Goal: Information Seeking & Learning: Learn about a topic

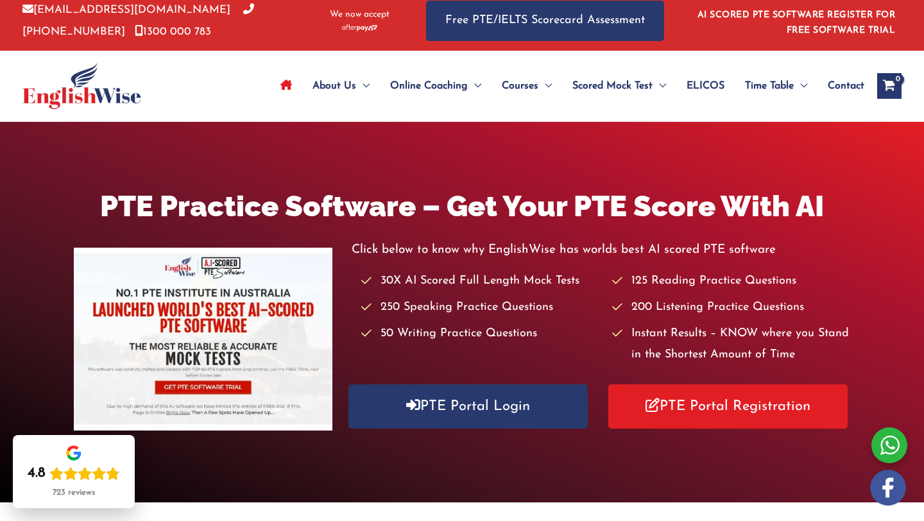
scroll to position [5, 0]
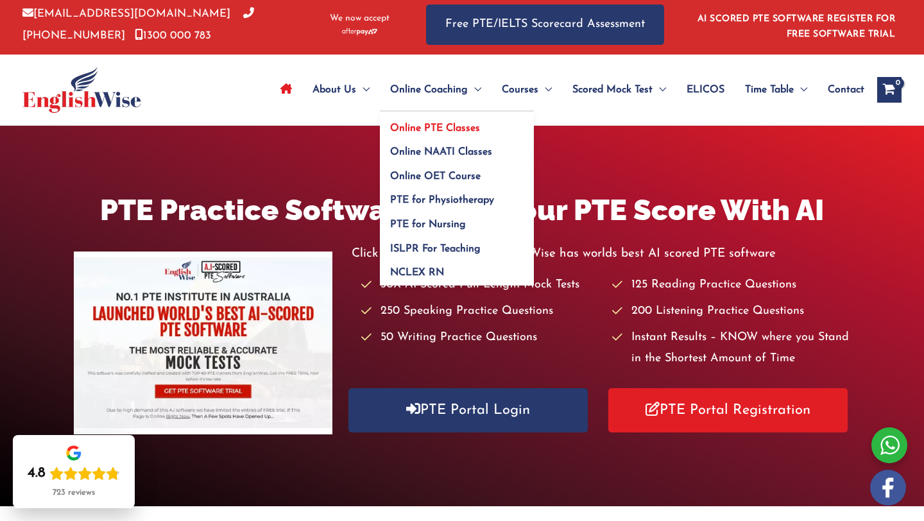
click at [443, 124] on span "Online PTE Classes" at bounding box center [435, 128] width 90 height 10
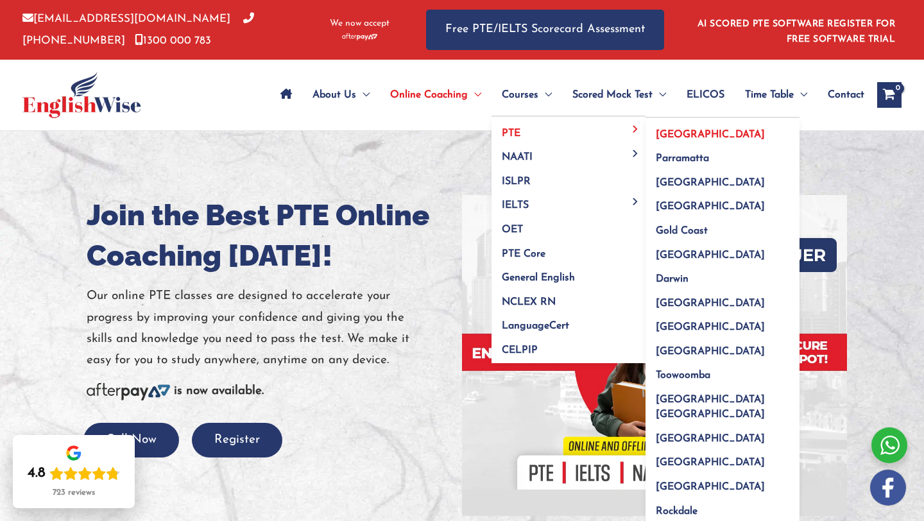
click at [672, 135] on span "[GEOGRAPHIC_DATA]" at bounding box center [710, 135] width 109 height 10
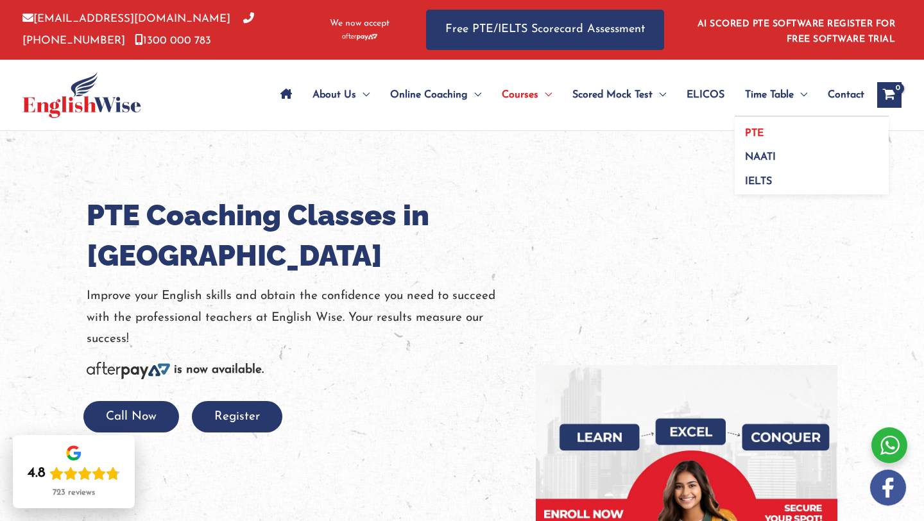
click at [755, 127] on link "PTE" at bounding box center [812, 129] width 154 height 24
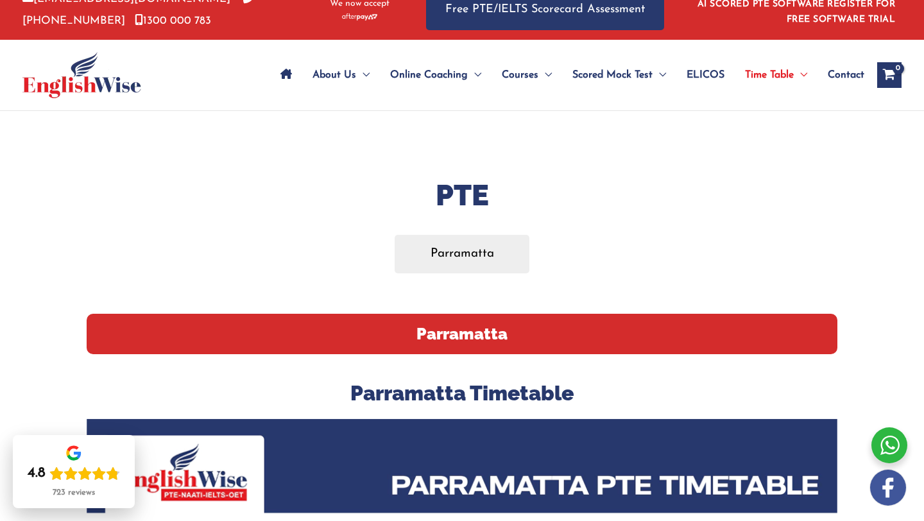
scroll to position [21, 0]
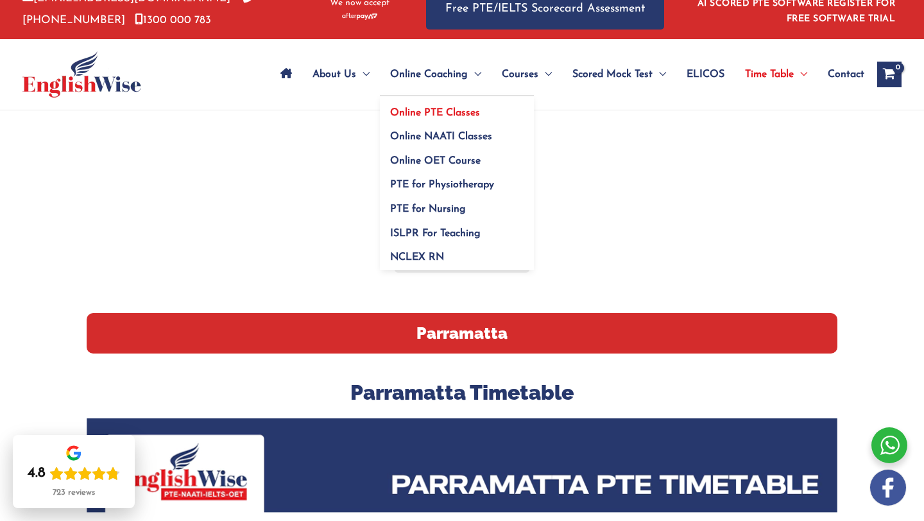
click at [444, 111] on span "Online PTE Classes" at bounding box center [435, 113] width 90 height 10
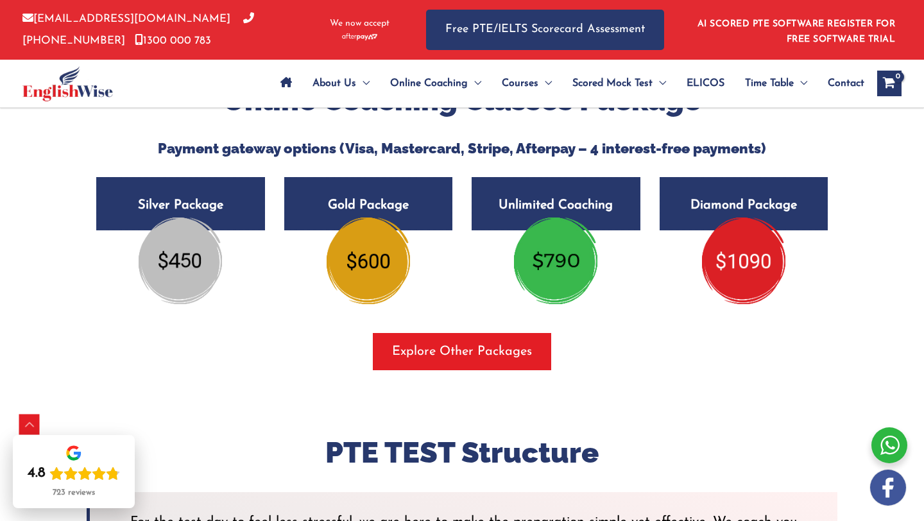
scroll to position [2233, 0]
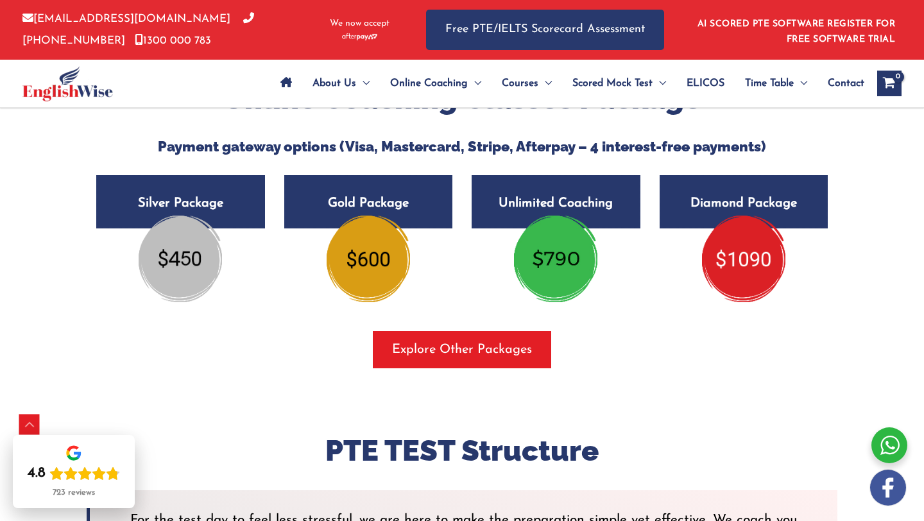
click at [177, 258] on img at bounding box center [180, 259] width 83 height 86
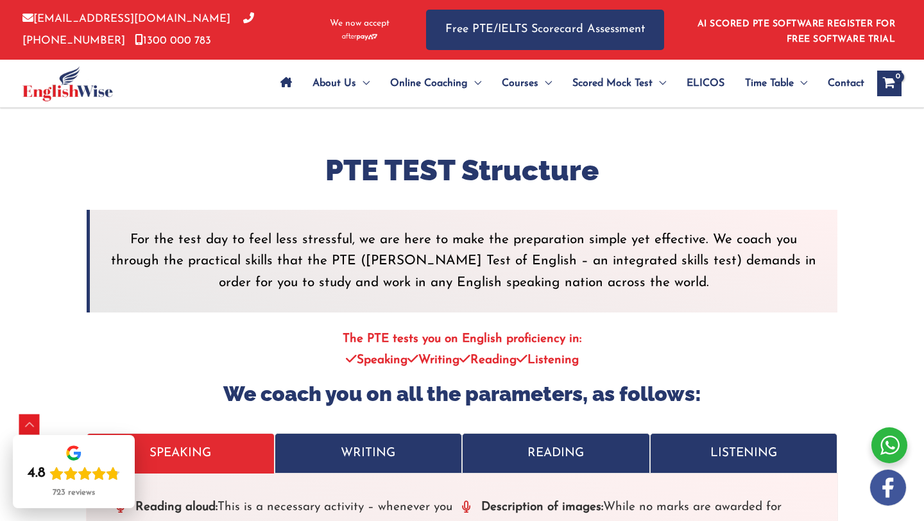
scroll to position [2460, 0]
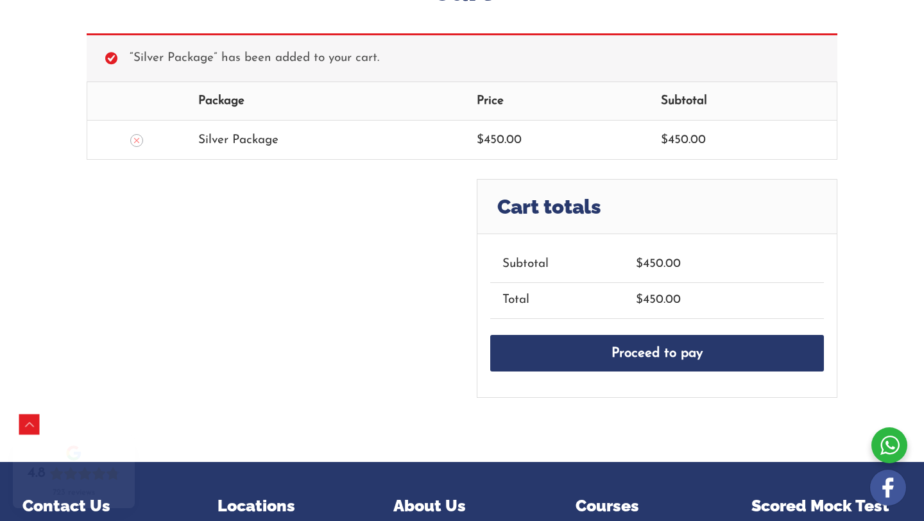
scroll to position [230, 0]
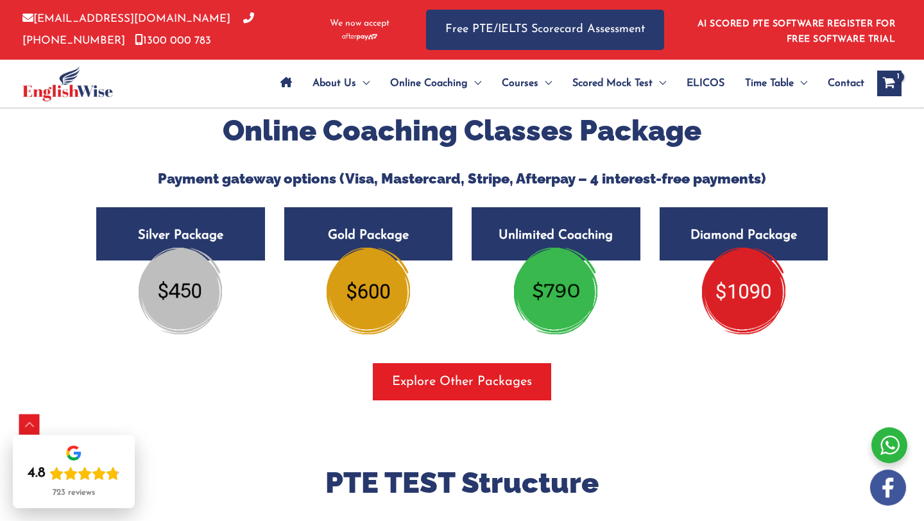
scroll to position [2197, 0]
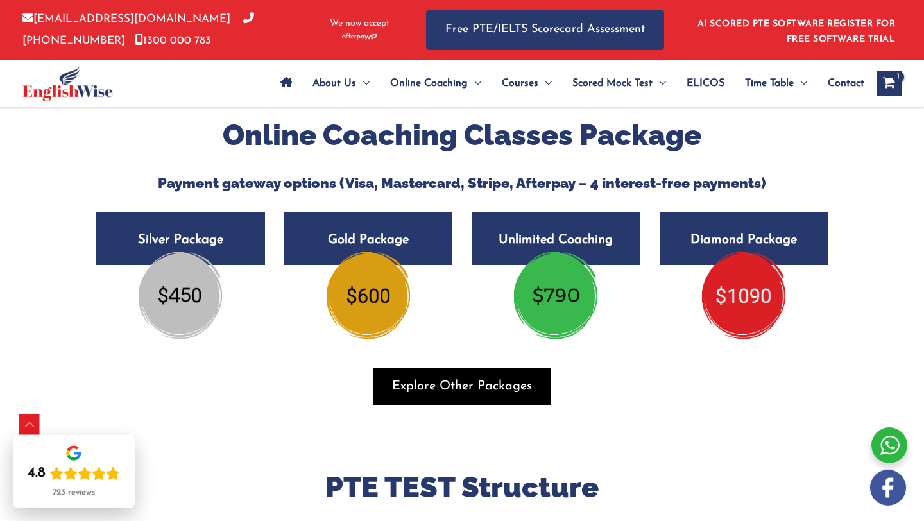
click at [441, 395] on span "Explore Other Packages" at bounding box center [462, 386] width 140 height 18
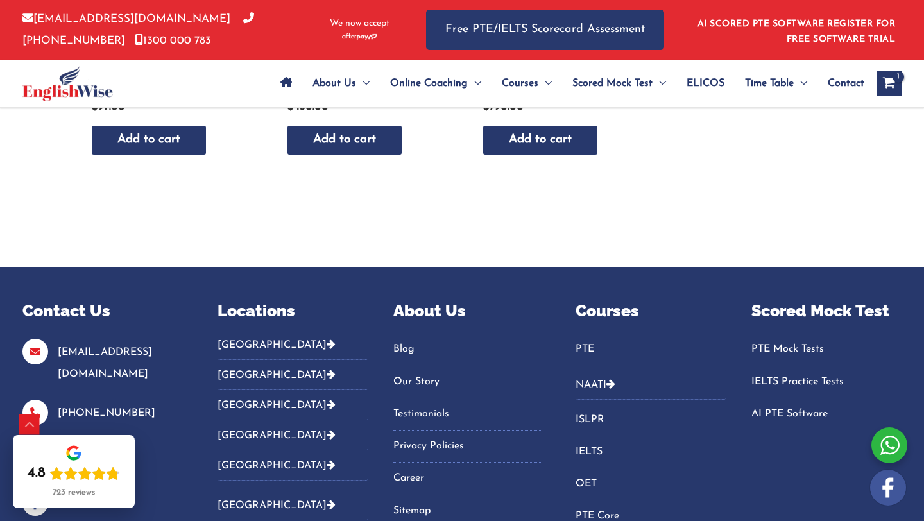
scroll to position [886, 0]
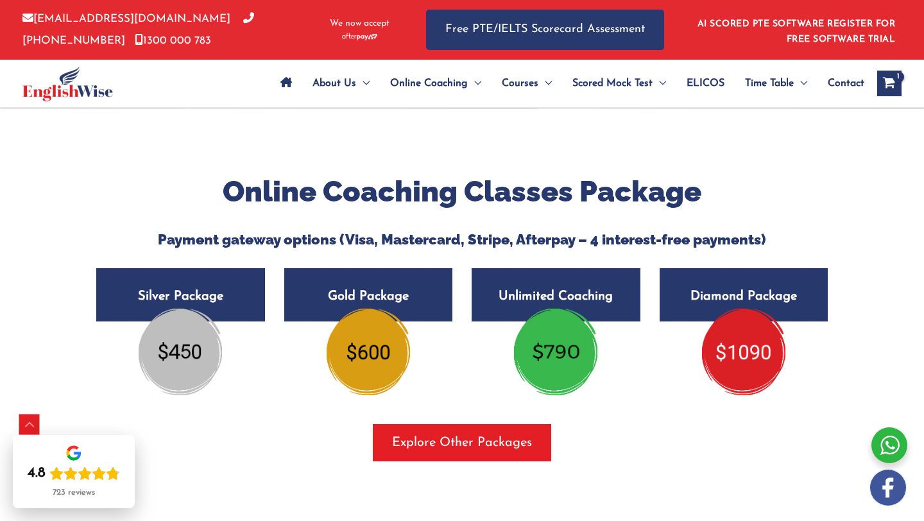
scroll to position [2190, 0]
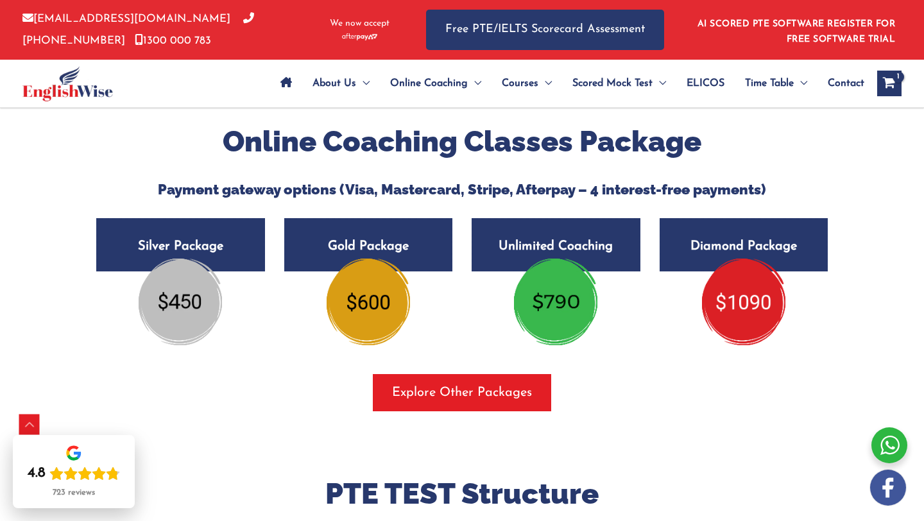
click at [892, 443] on div at bounding box center [889, 445] width 36 height 36
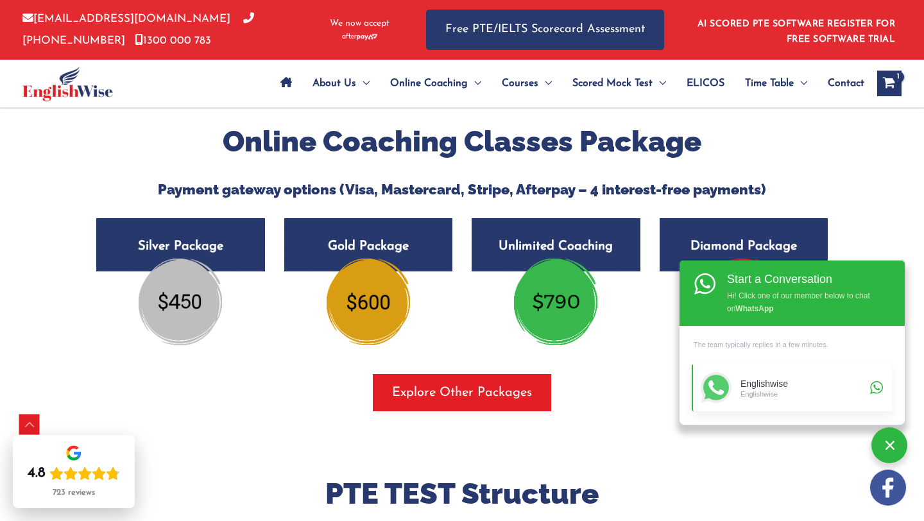
click at [789, 395] on div "Englishwise" at bounding box center [803, 393] width 126 height 9
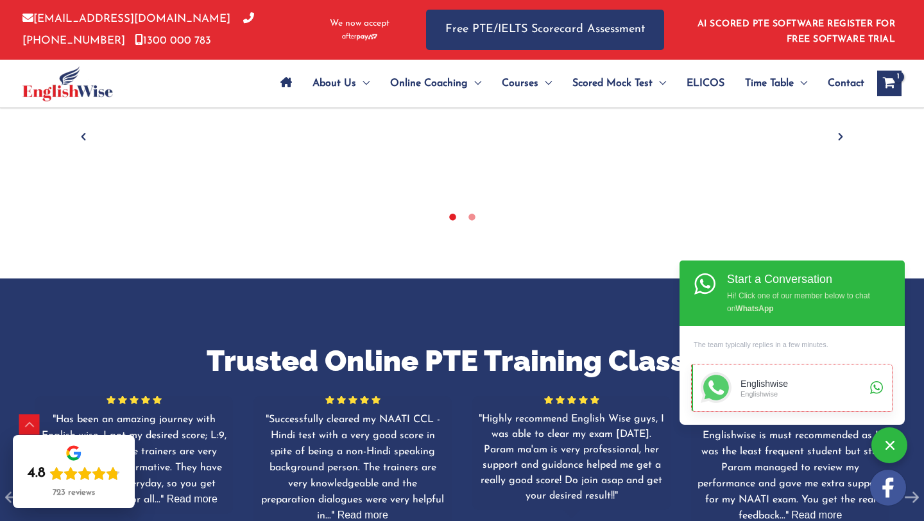
scroll to position [0, 0]
